Goal: Book appointment/travel/reservation

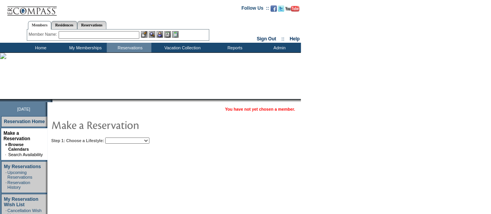
scroll to position [8, 0]
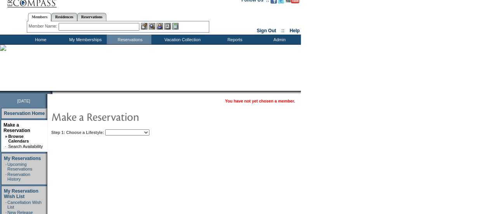
click at [149, 133] on select "Beach Leisure Metropolitan Mountain OIAL for Adventure OIAL for Couples OIAL fo…" at bounding box center [127, 132] width 44 height 6
click at [118, 129] on select "Beach Leisure Metropolitan Mountain OIAL for Adventure OIAL for Couples OIAL fo…" at bounding box center [127, 132] width 44 height 6
click at [146, 132] on select "Beach Leisure Metropolitan Mountain OIAL for Adventure OIAL for Couples OIAL fo…" at bounding box center [127, 132] width 44 height 6
select select "Beach"
click at [118, 129] on select "Beach Leisure Metropolitan Mountain OIAL for Adventure OIAL for Couples OIAL fo…" at bounding box center [127, 132] width 44 height 6
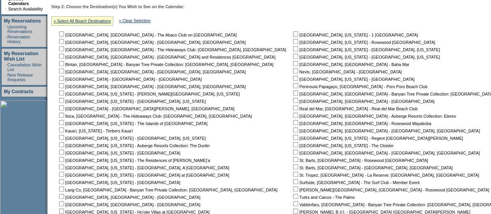
scroll to position [150, 0]
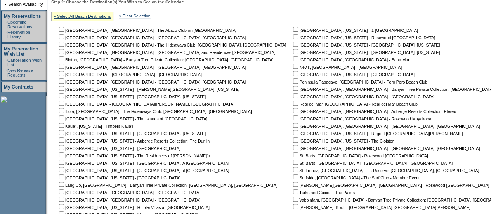
click at [64, 116] on input "checkbox" at bounding box center [61, 117] width 5 height 5
checkbox input "true"
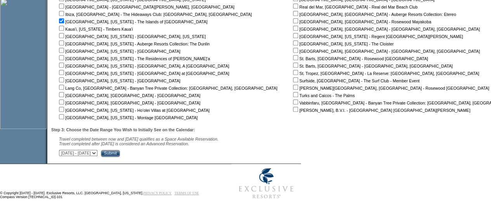
click at [120, 154] on input "Submit" at bounding box center [110, 153] width 19 height 7
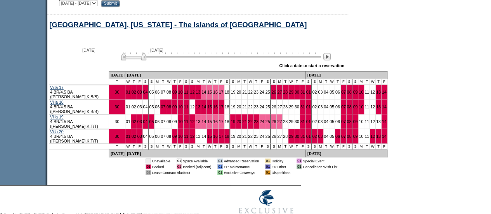
scroll to position [412, 0]
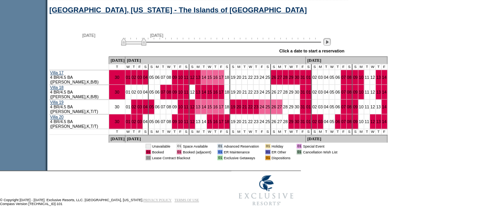
click at [330, 45] on img at bounding box center [326, 41] width 7 height 7
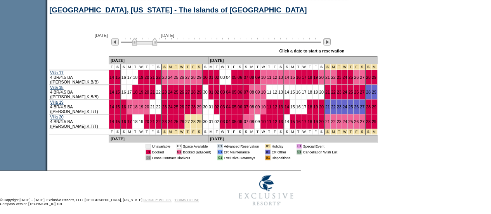
click at [330, 45] on img at bounding box center [326, 41] width 7 height 7
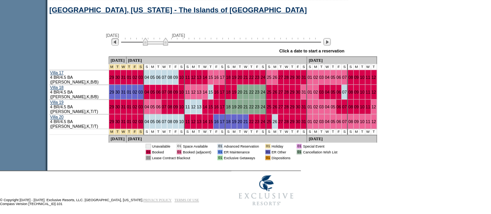
click at [119, 45] on img at bounding box center [114, 41] width 7 height 7
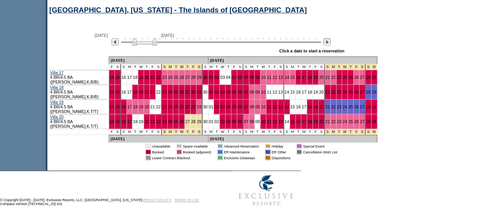
click at [330, 43] on img at bounding box center [326, 41] width 7 height 7
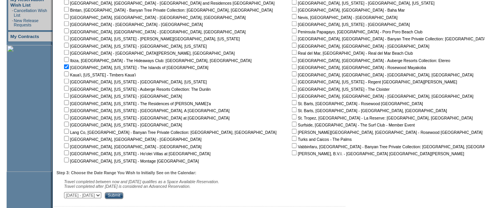
scroll to position [0, 0]
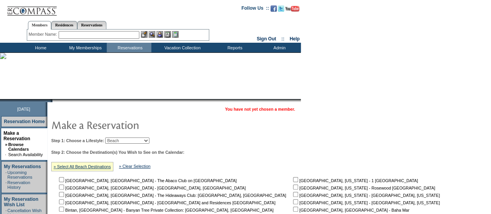
click at [122, 36] on input "text" at bounding box center [99, 35] width 81 height 8
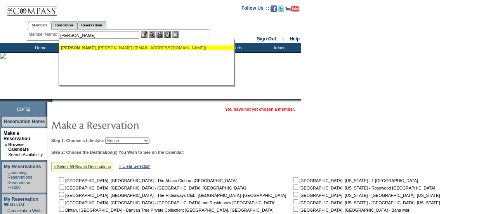
click at [106, 48] on div "[PERSON_NAME] ([EMAIL_ADDRESS][DOMAIN_NAME])" at bounding box center [146, 47] width 171 height 5
type input "[PERSON_NAME] ([EMAIL_ADDRESS][DOMAIN_NAME])"
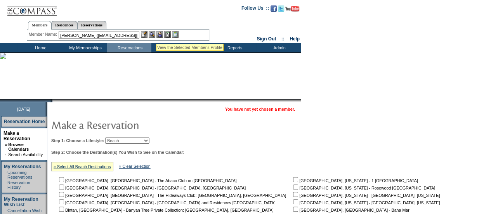
click at [155, 34] on img at bounding box center [152, 34] width 7 height 7
